Goal: Communication & Community: Answer question/provide support

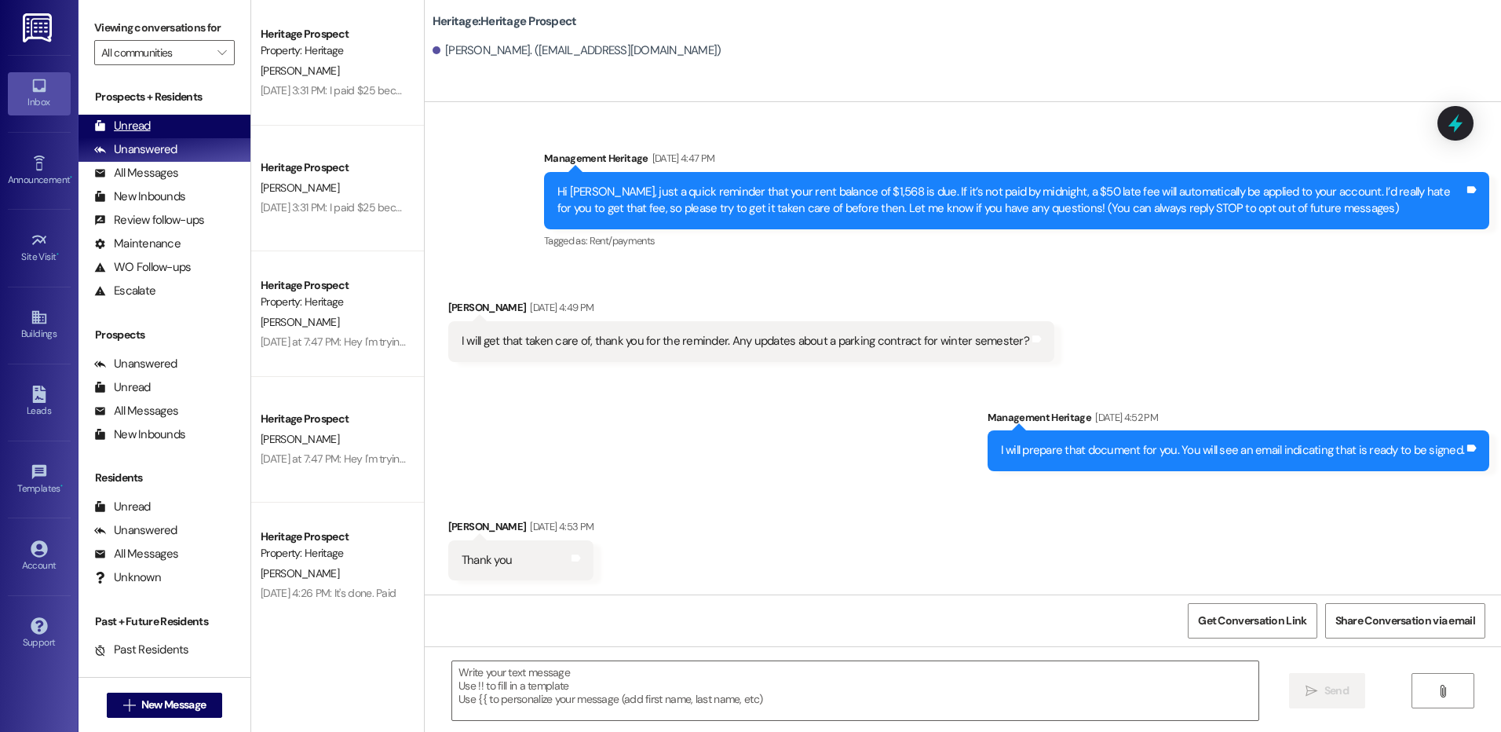
click at [127, 115] on div "Unread (0)" at bounding box center [164, 127] width 172 height 24
